Goal: Transaction & Acquisition: Purchase product/service

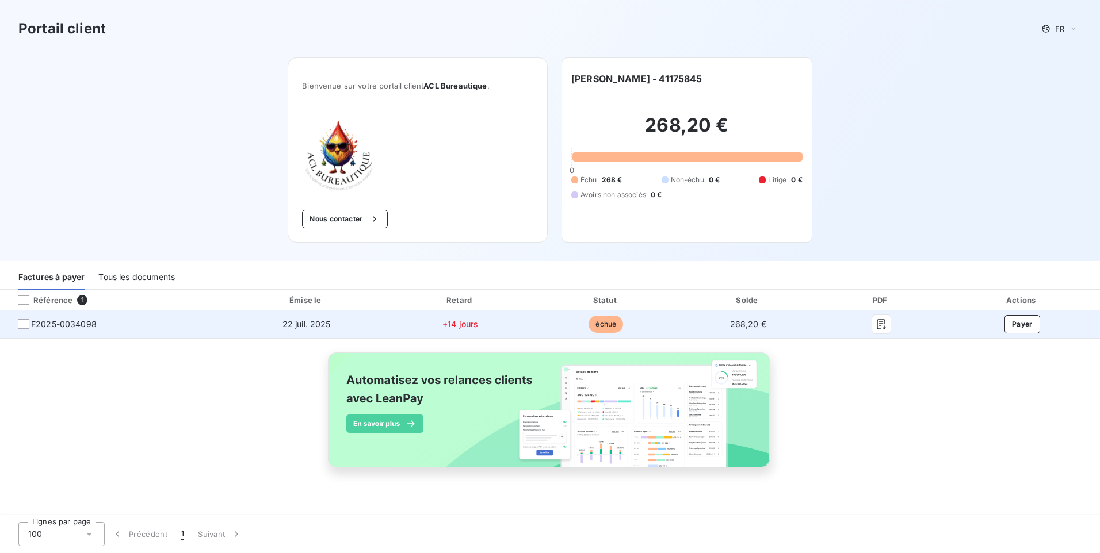
click at [1011, 335] on td "Payer" at bounding box center [1022, 325] width 156 height 28
click at [1020, 328] on button "Payer" at bounding box center [1022, 324] width 36 height 18
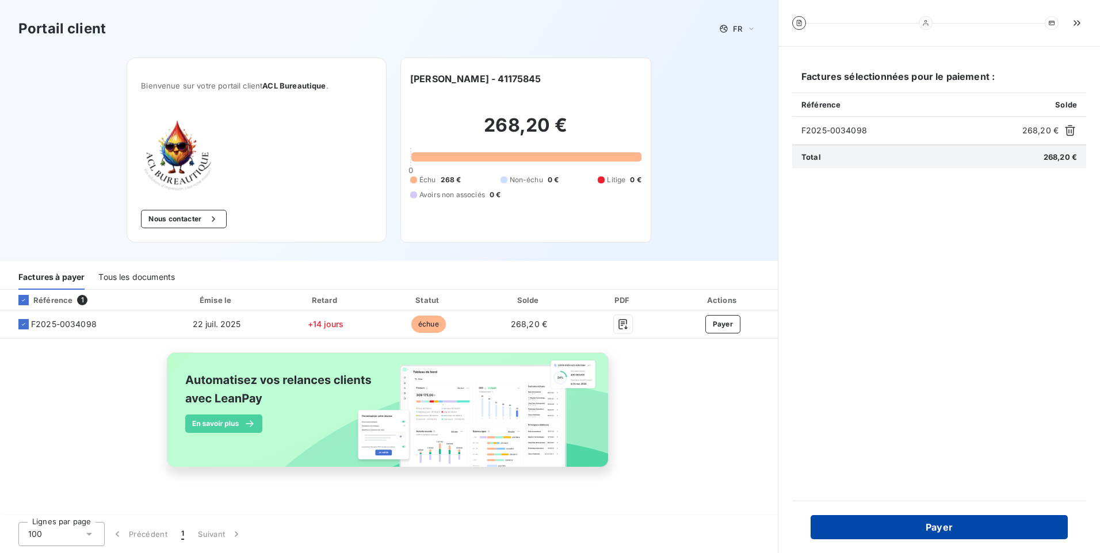
click at [928, 525] on button "Payer" at bounding box center [938, 527] width 257 height 24
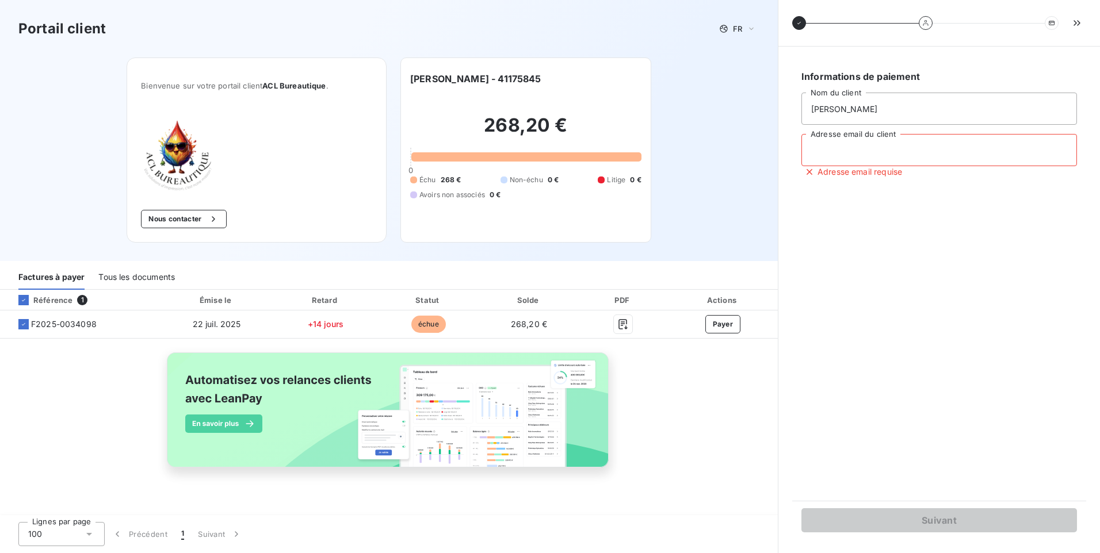
click at [844, 154] on input "Adresse email du client" at bounding box center [939, 150] width 276 height 32
type input "[EMAIL_ADDRESS][DOMAIN_NAME]"
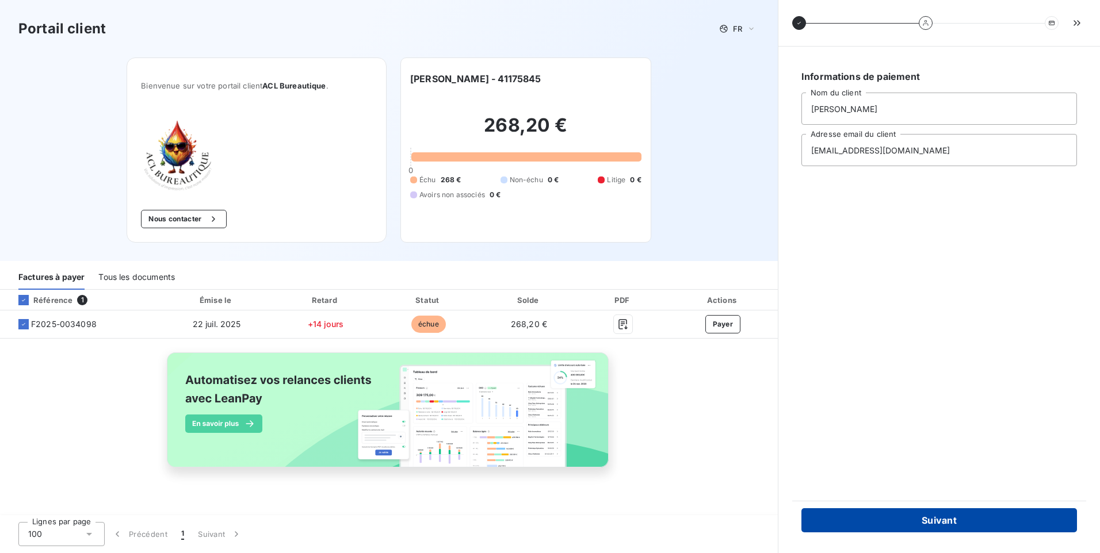
click at [939, 519] on button "Suivant" at bounding box center [939, 520] width 276 height 24
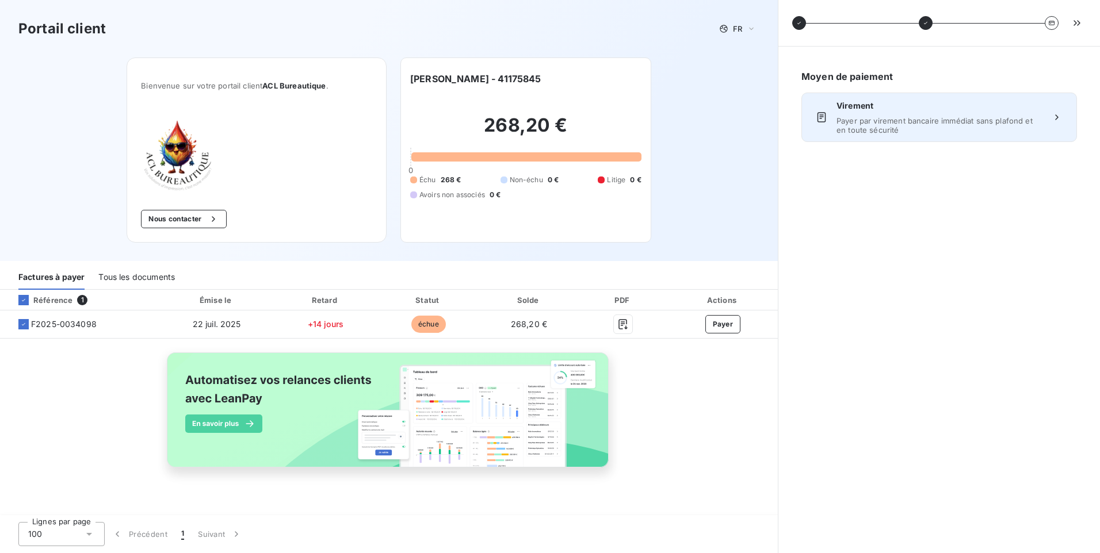
click at [1055, 117] on icon at bounding box center [1057, 118] width 12 height 12
